Goal: Task Accomplishment & Management: Complete application form

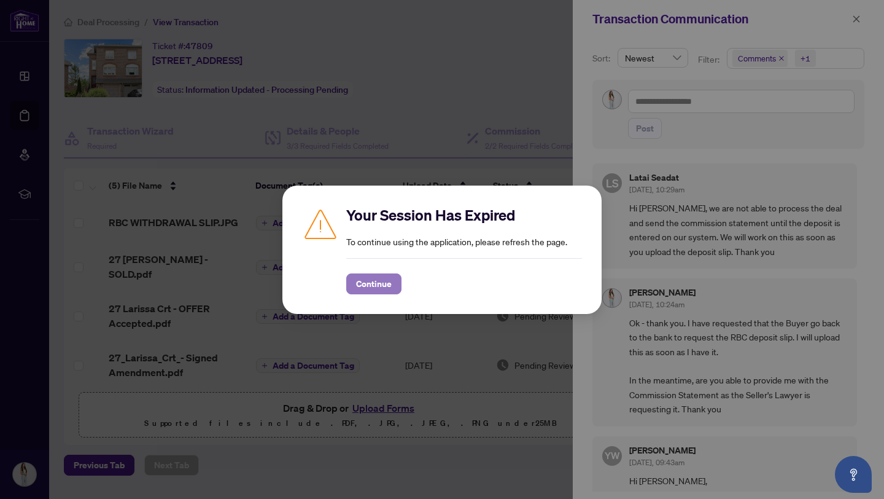
click at [357, 290] on span "Continue" at bounding box center [374, 284] width 36 height 20
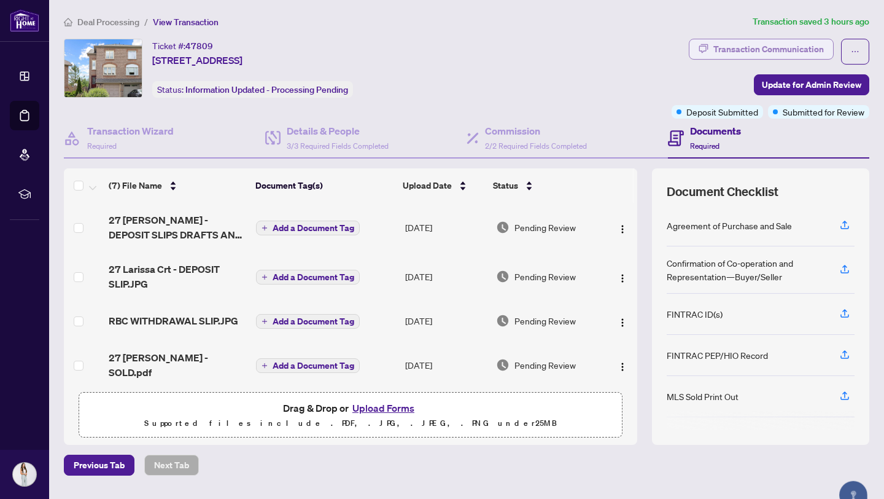
click at [720, 53] on div "Transaction Communication" at bounding box center [769, 49] width 111 height 20
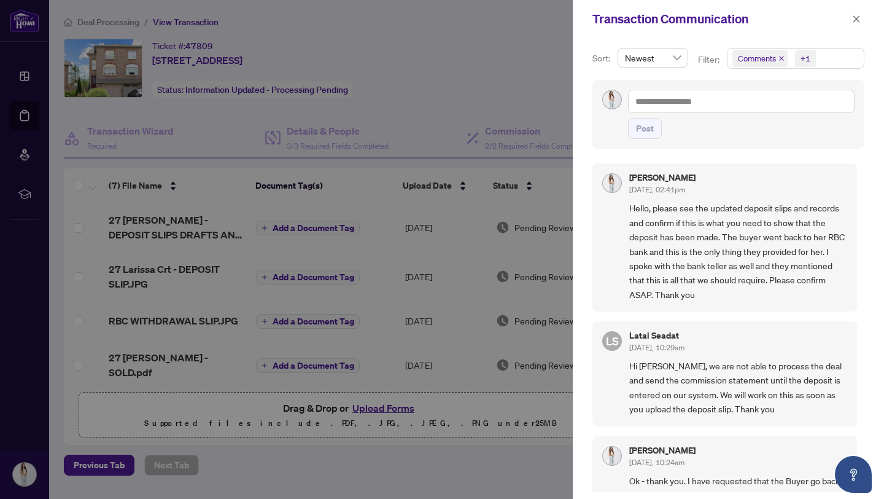
click at [397, 45] on div at bounding box center [442, 249] width 884 height 499
click at [853, 16] on icon "close" at bounding box center [856, 19] width 9 height 9
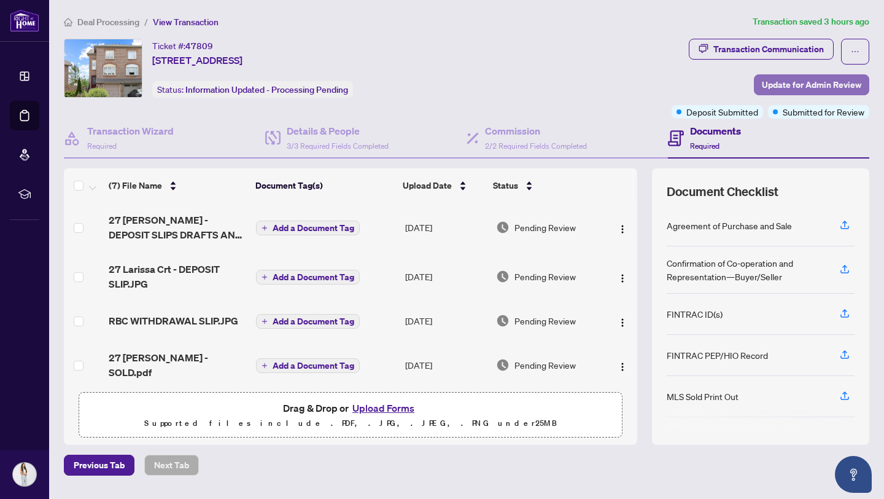
click at [822, 84] on span "Update for Admin Review" at bounding box center [811, 85] width 99 height 20
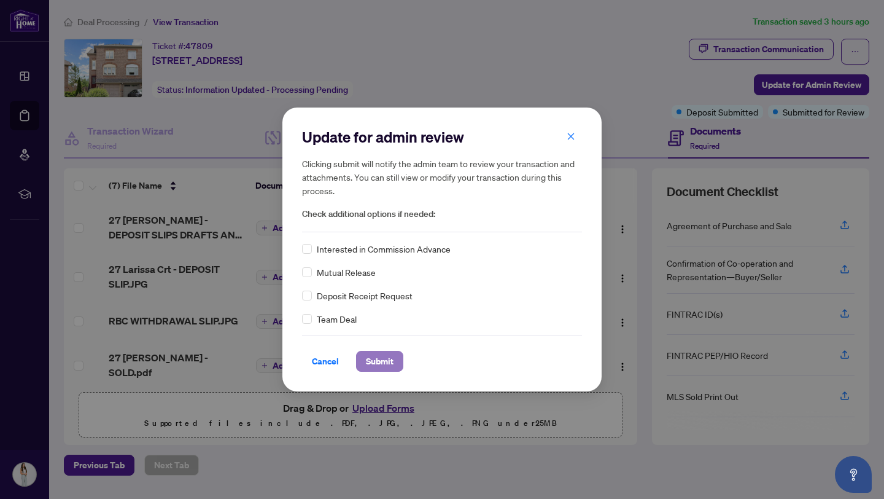
click at [381, 362] on span "Submit" at bounding box center [380, 361] width 28 height 20
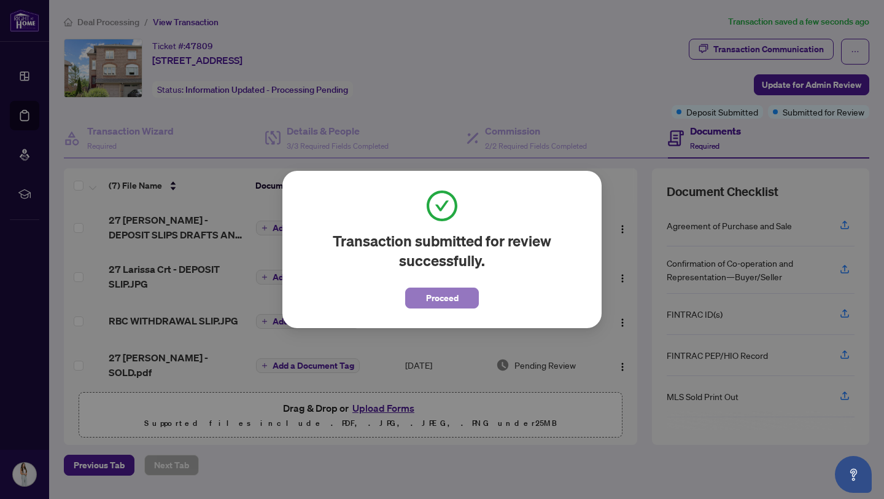
click at [433, 303] on span "Proceed" at bounding box center [442, 298] width 33 height 20
